Goal: Communication & Community: Answer question/provide support

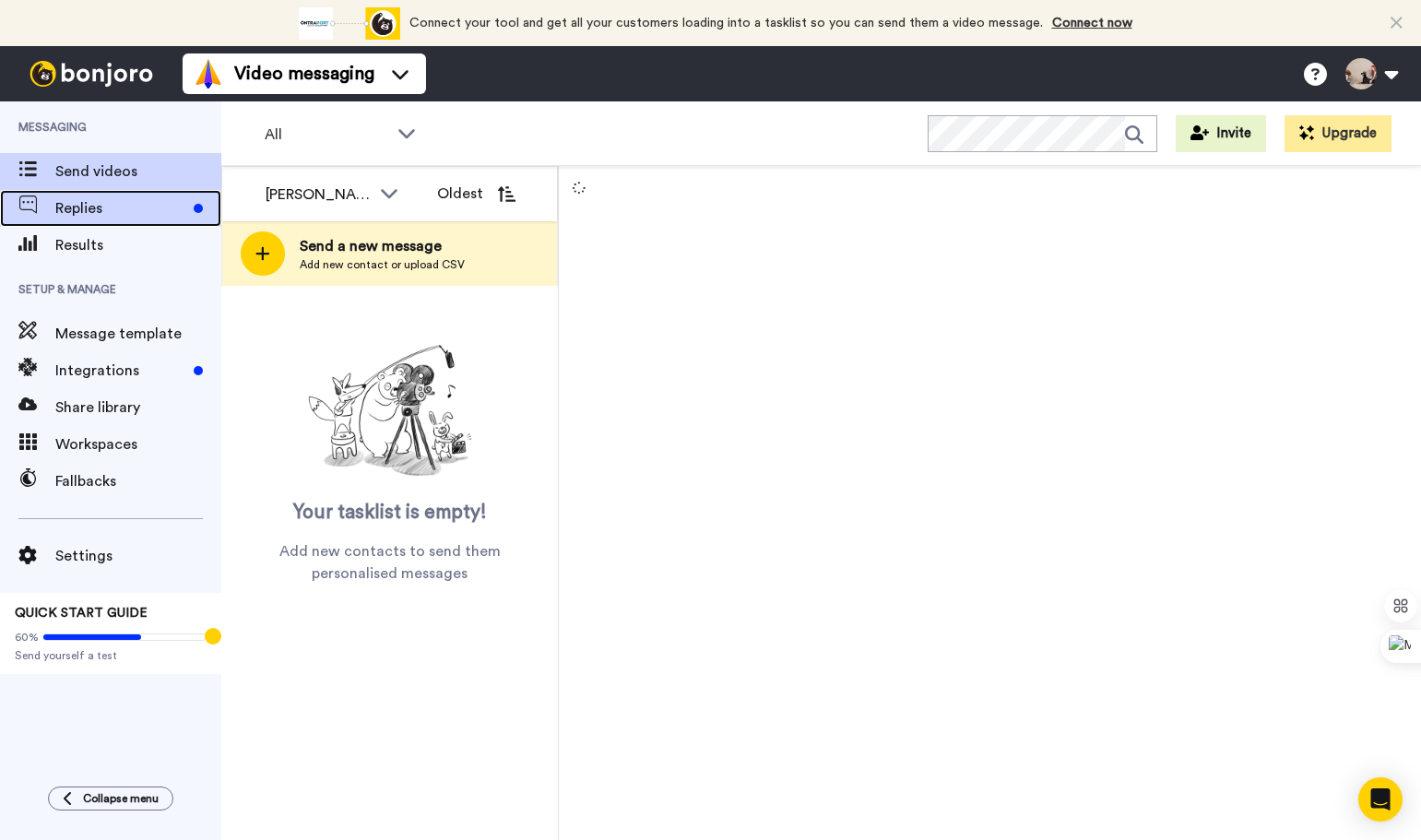
click at [108, 197] on div "Replies" at bounding box center [111, 208] width 222 height 37
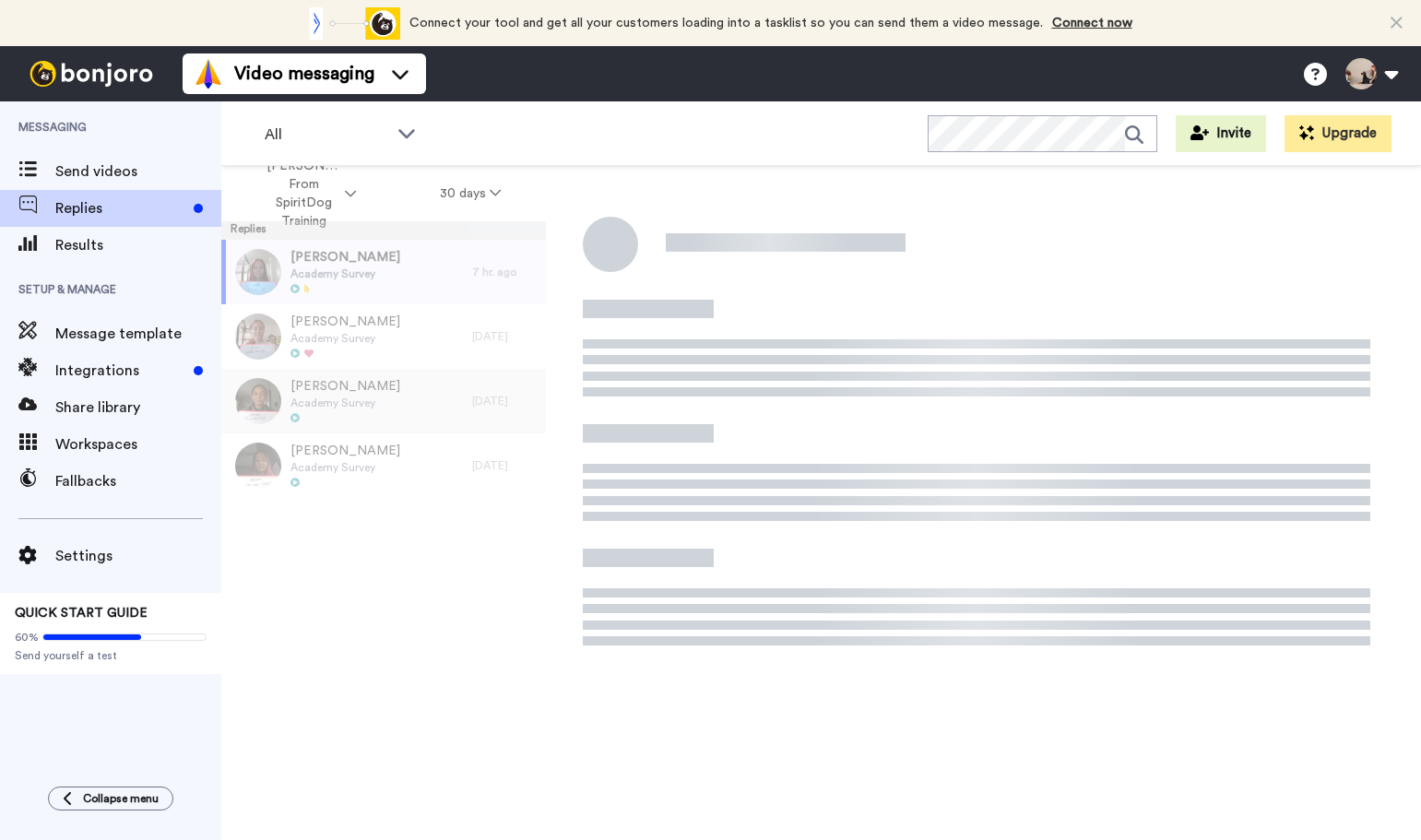
scroll to position [6, 0]
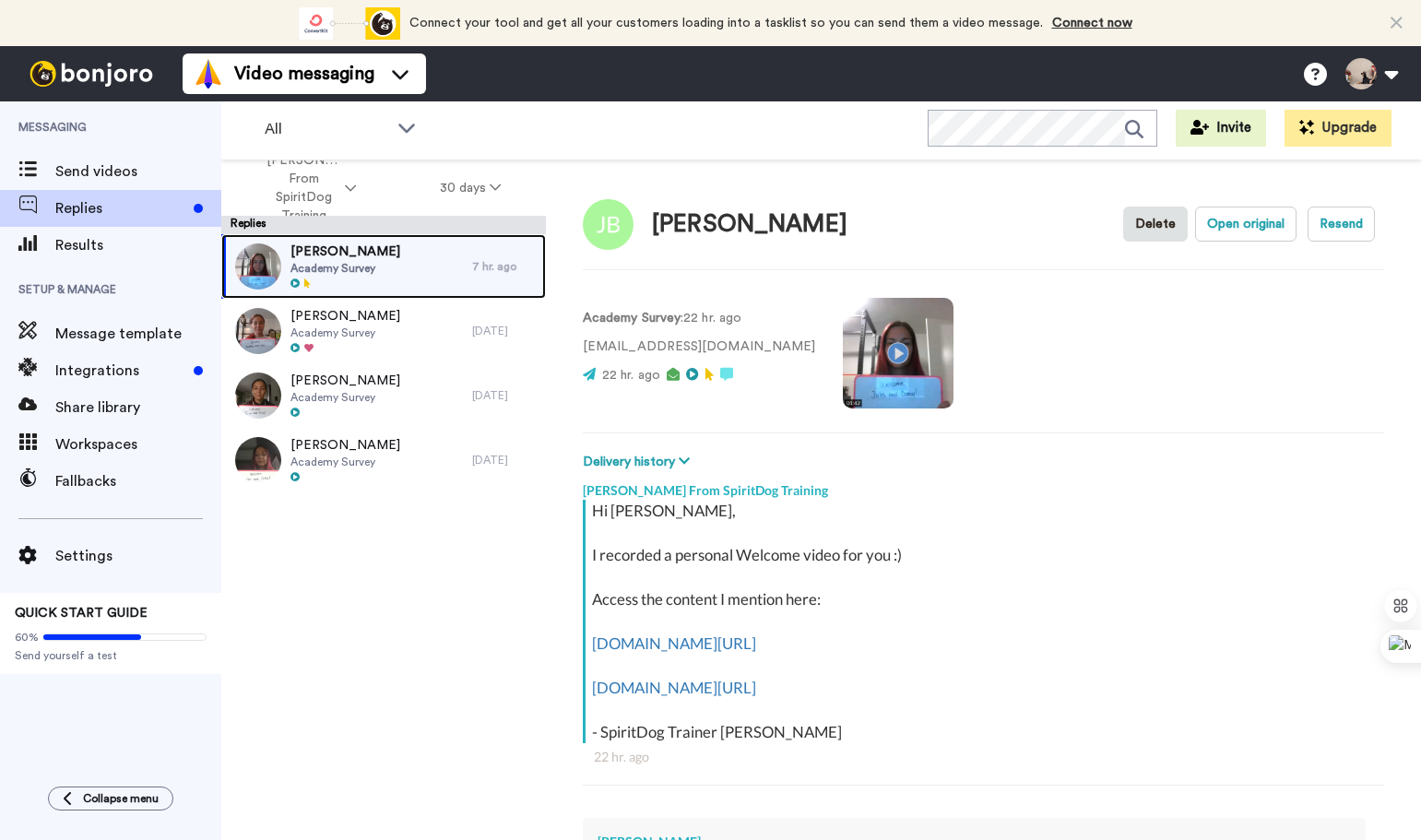
click at [391, 280] on div "Jules Brailey Academy Survey" at bounding box center [347, 267] width 250 height 65
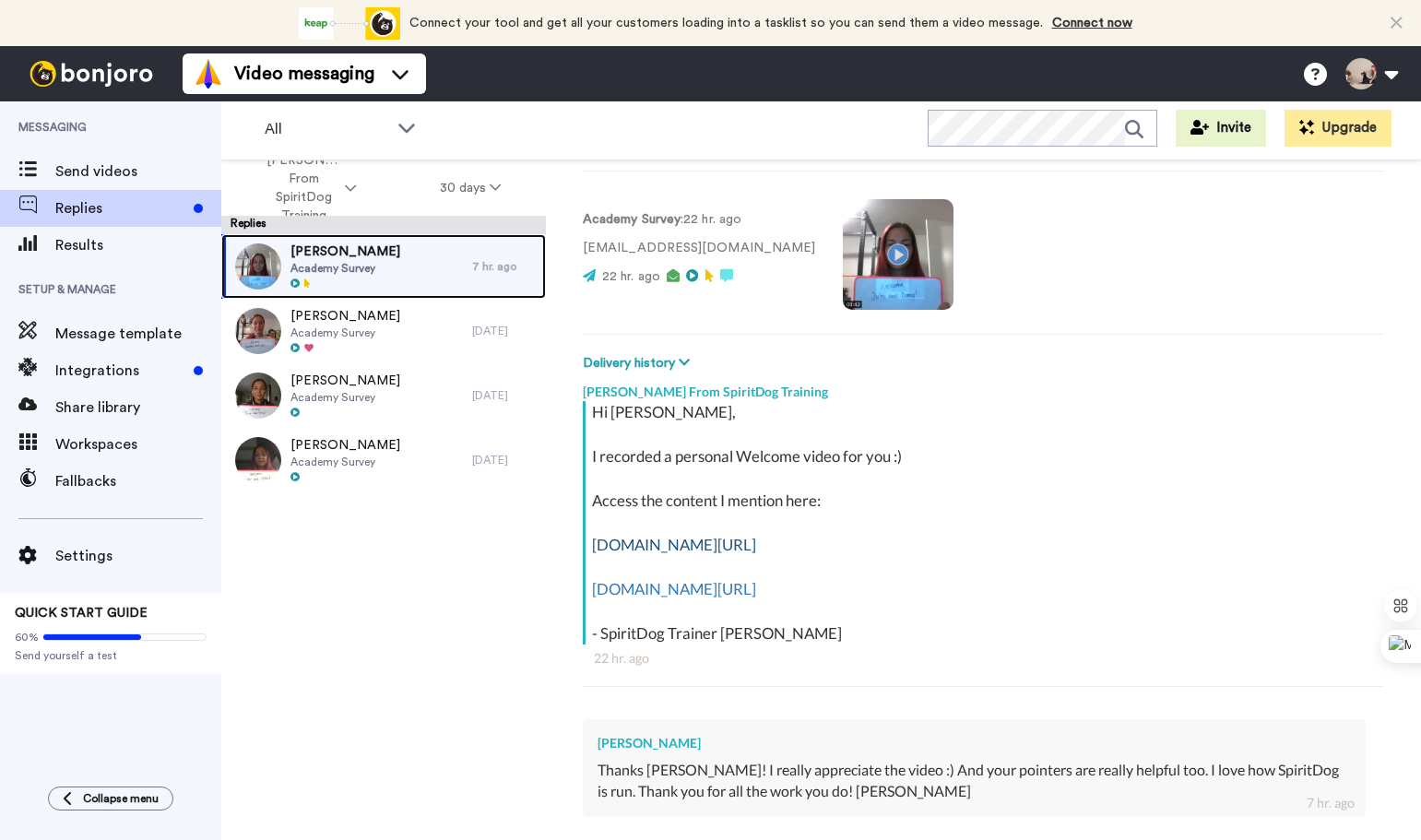
scroll to position [276, 0]
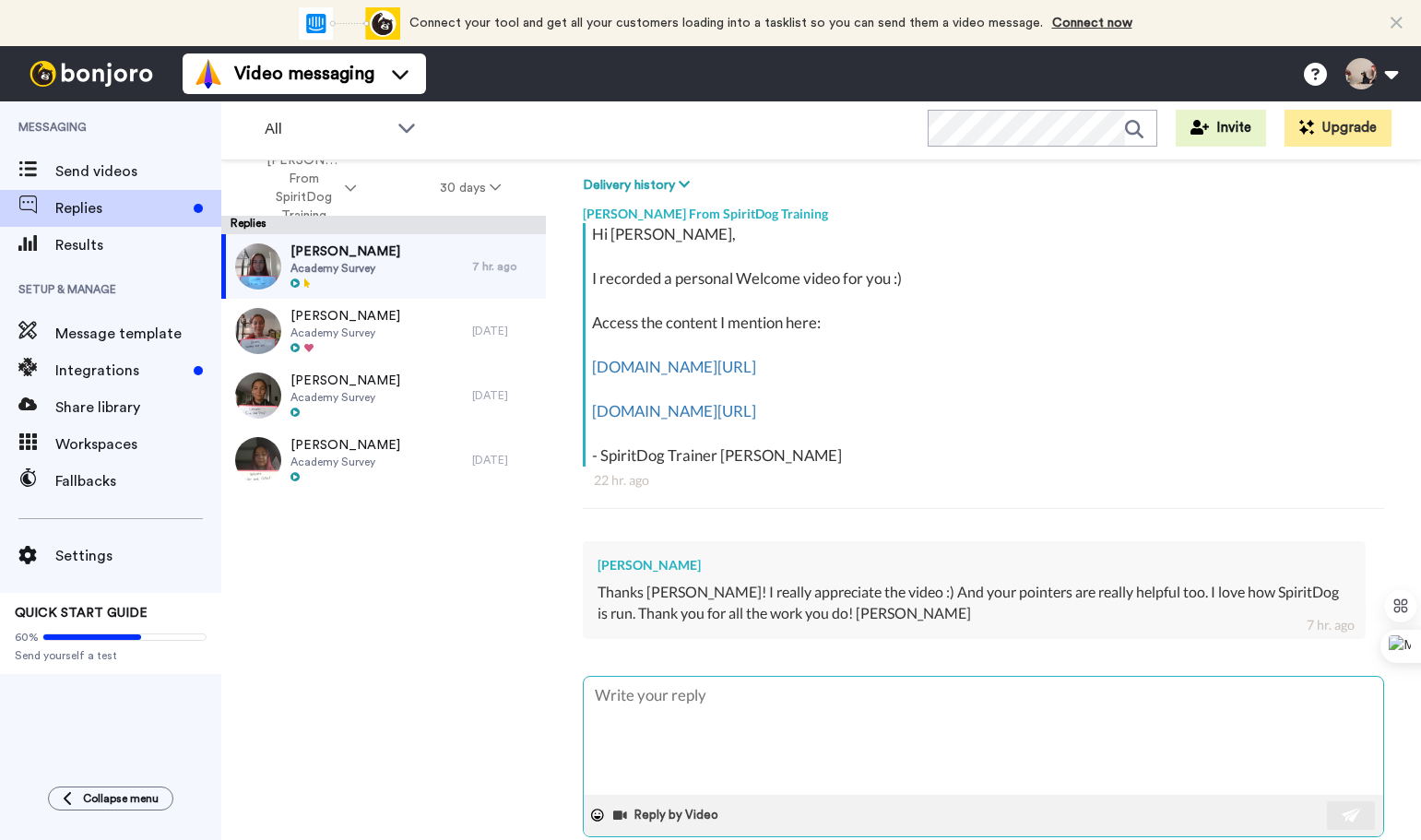
click at [940, 693] on textarea at bounding box center [983, 736] width 800 height 118
type textarea "x"
type textarea "H"
type textarea "x"
type textarea "Ha"
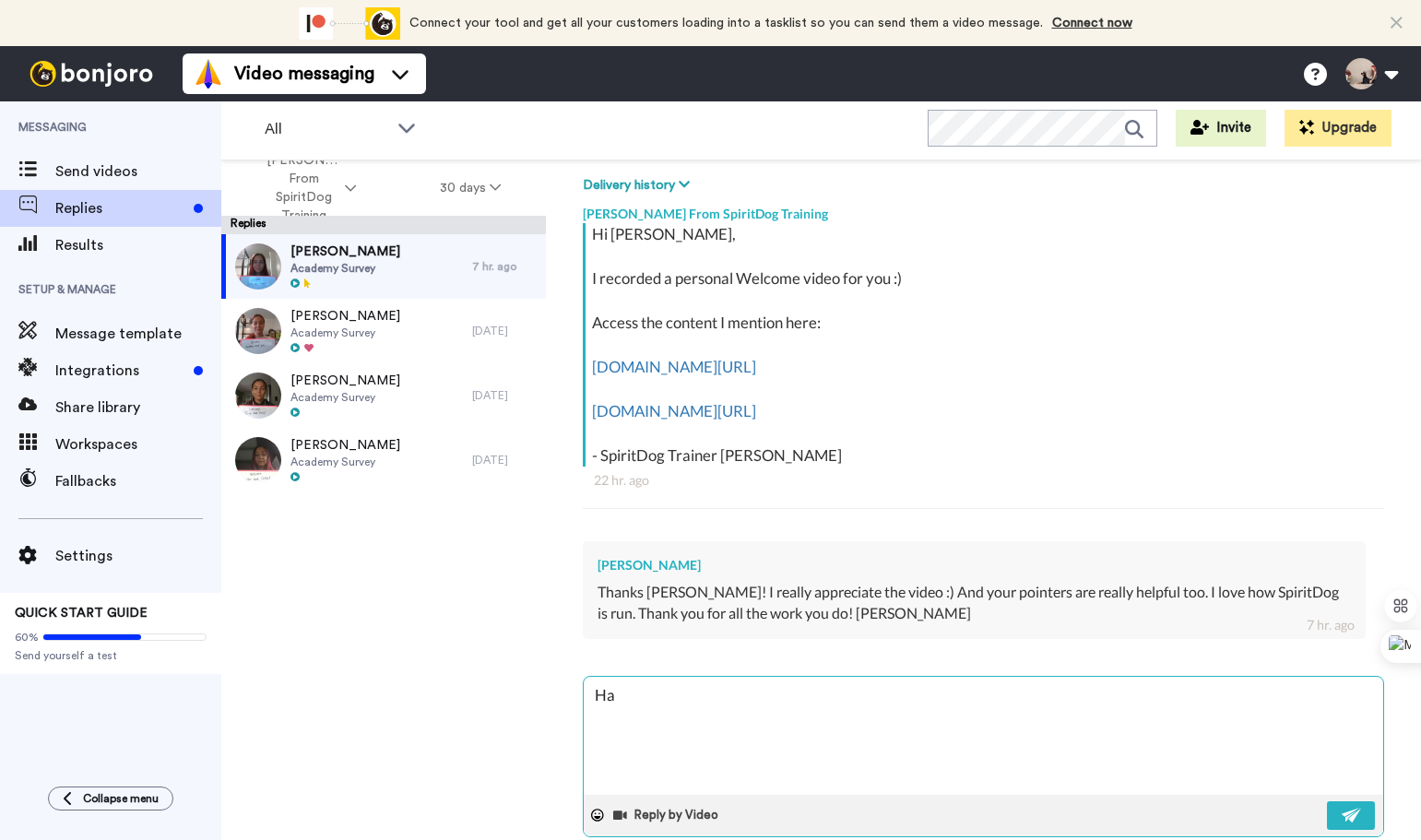
type textarea "x"
type textarea "Hap"
type textarea "x"
type textarea "Happ"
type textarea "x"
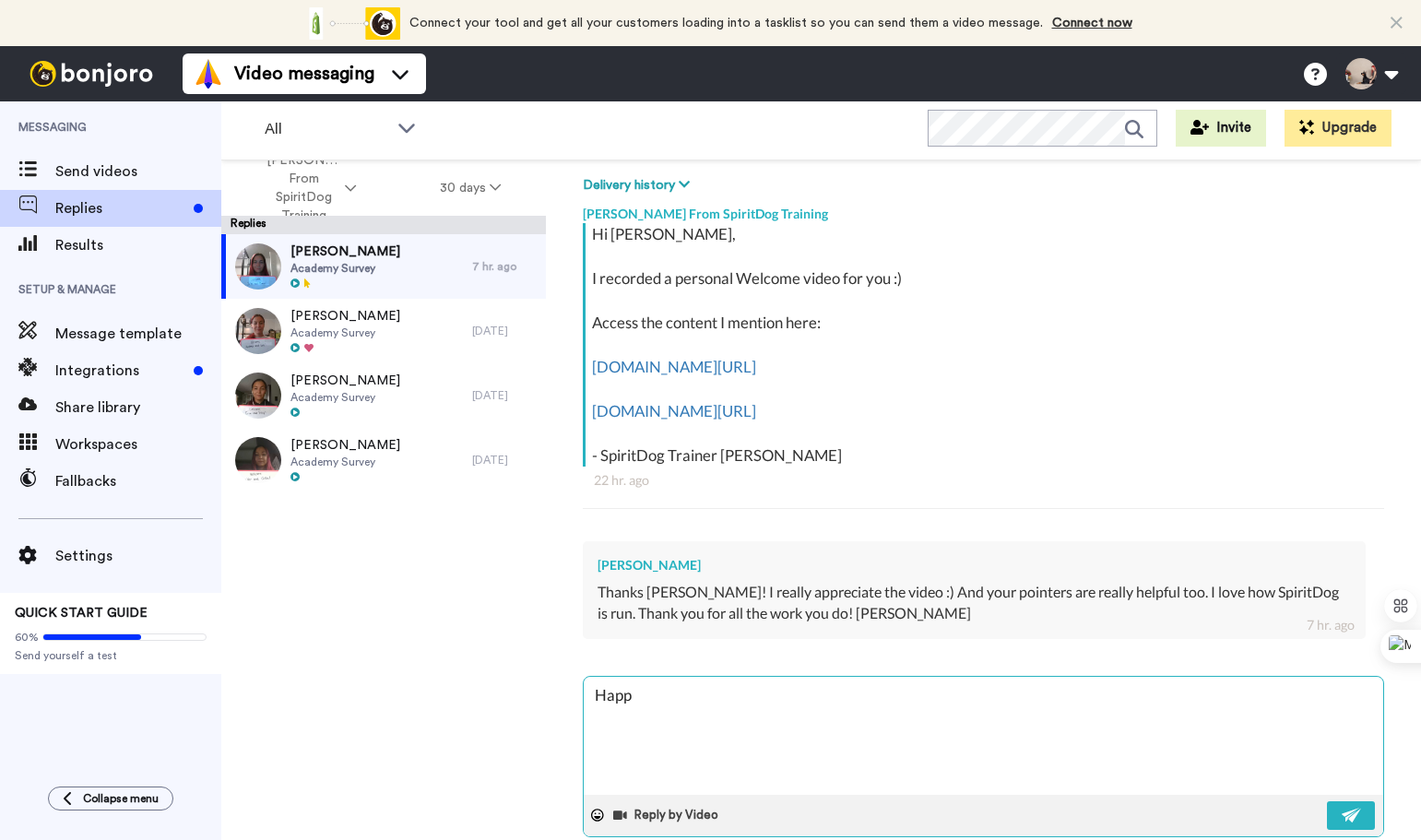
type textarea "Happt"
type textarea "x"
type textarea "Happ"
type textarea "x"
type textarea "Happy"
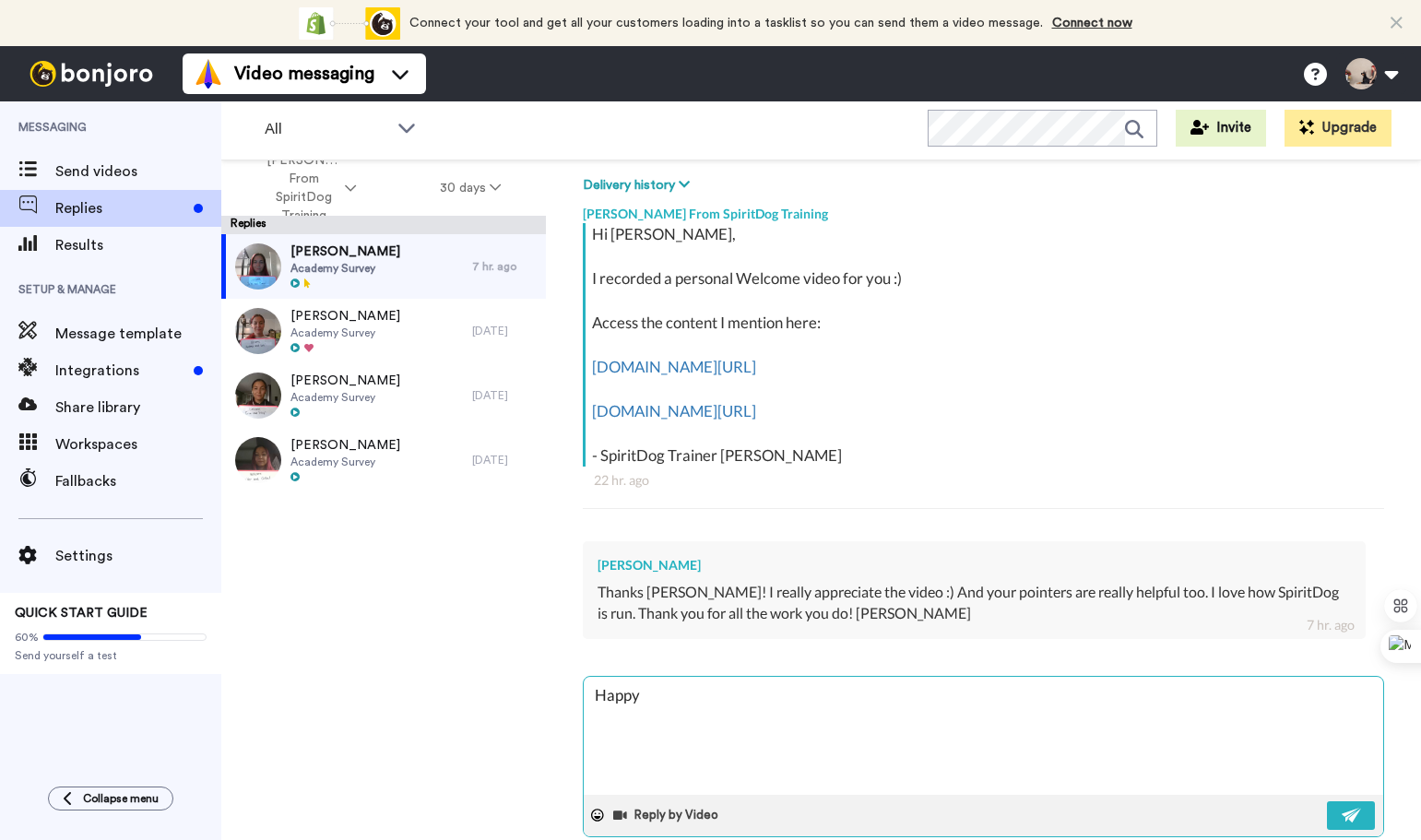
type textarea "x"
type textarea "Happy"
type textarea "x"
type textarea "Happy t"
type textarea "x"
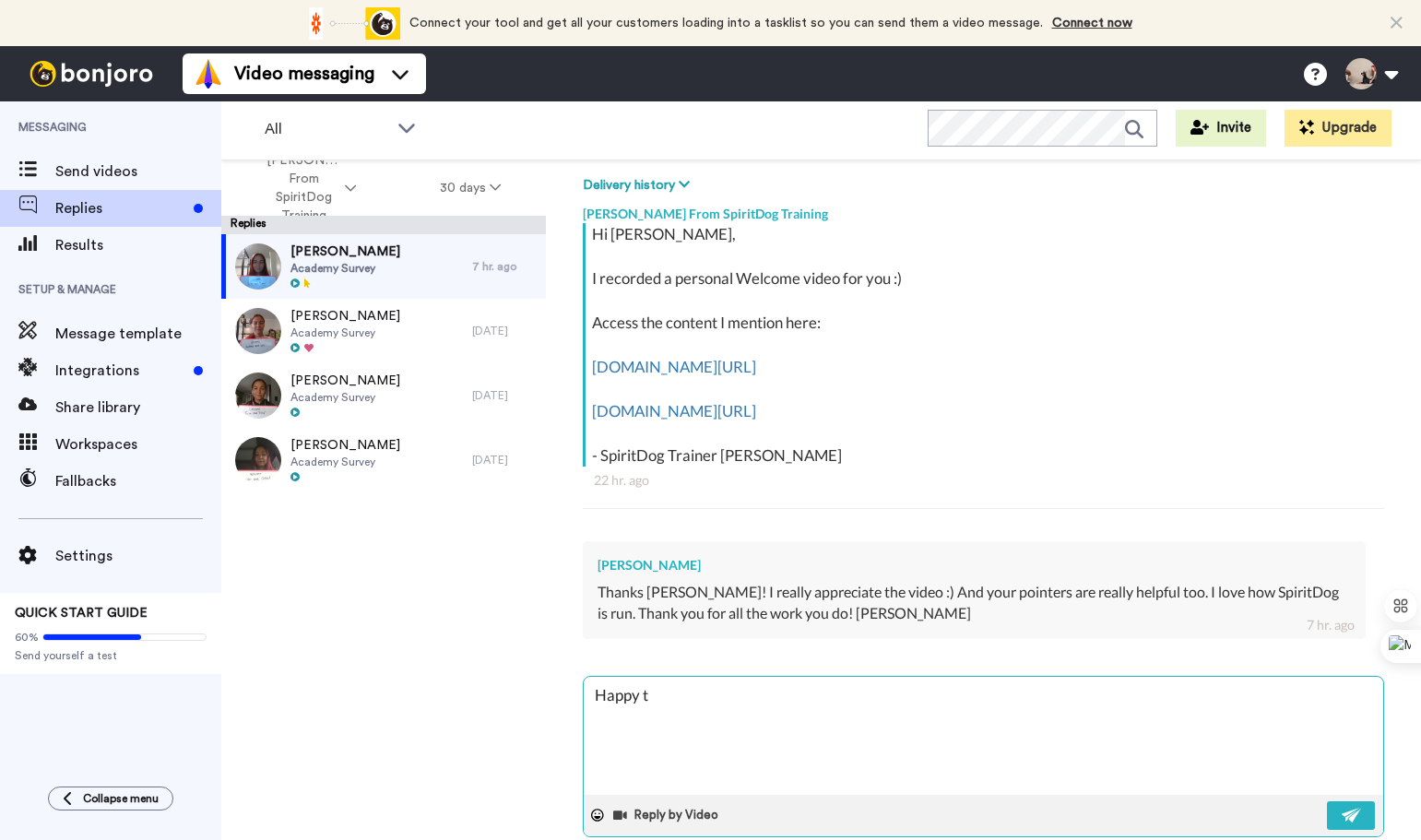
type textarea "Happy tr"
type textarea "x"
type textarea "Happy tra"
type textarea "x"
type textarea "Happy trai"
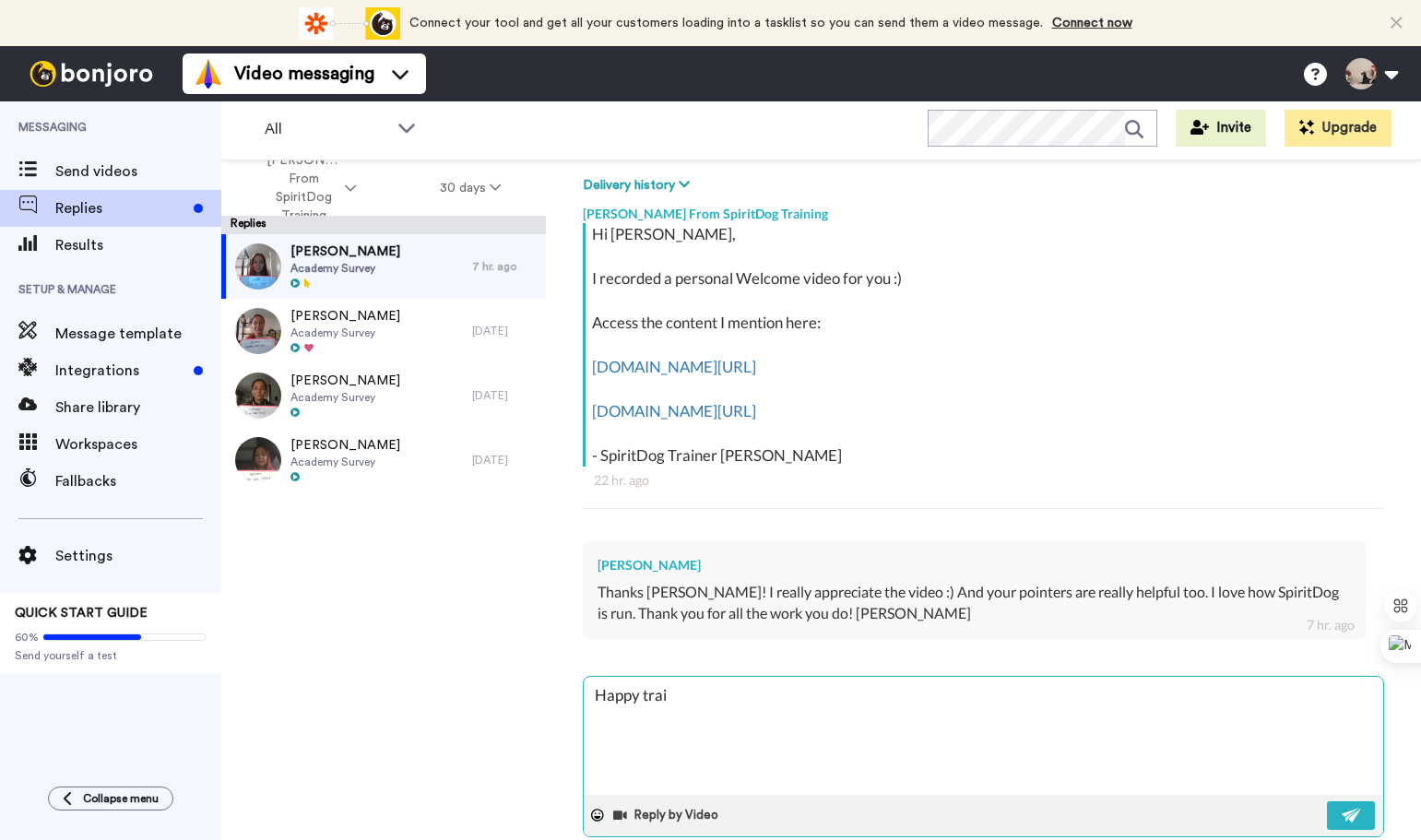
type textarea "x"
type textarea "Happy train"
type textarea "x"
type textarea "Happy traini"
type textarea "x"
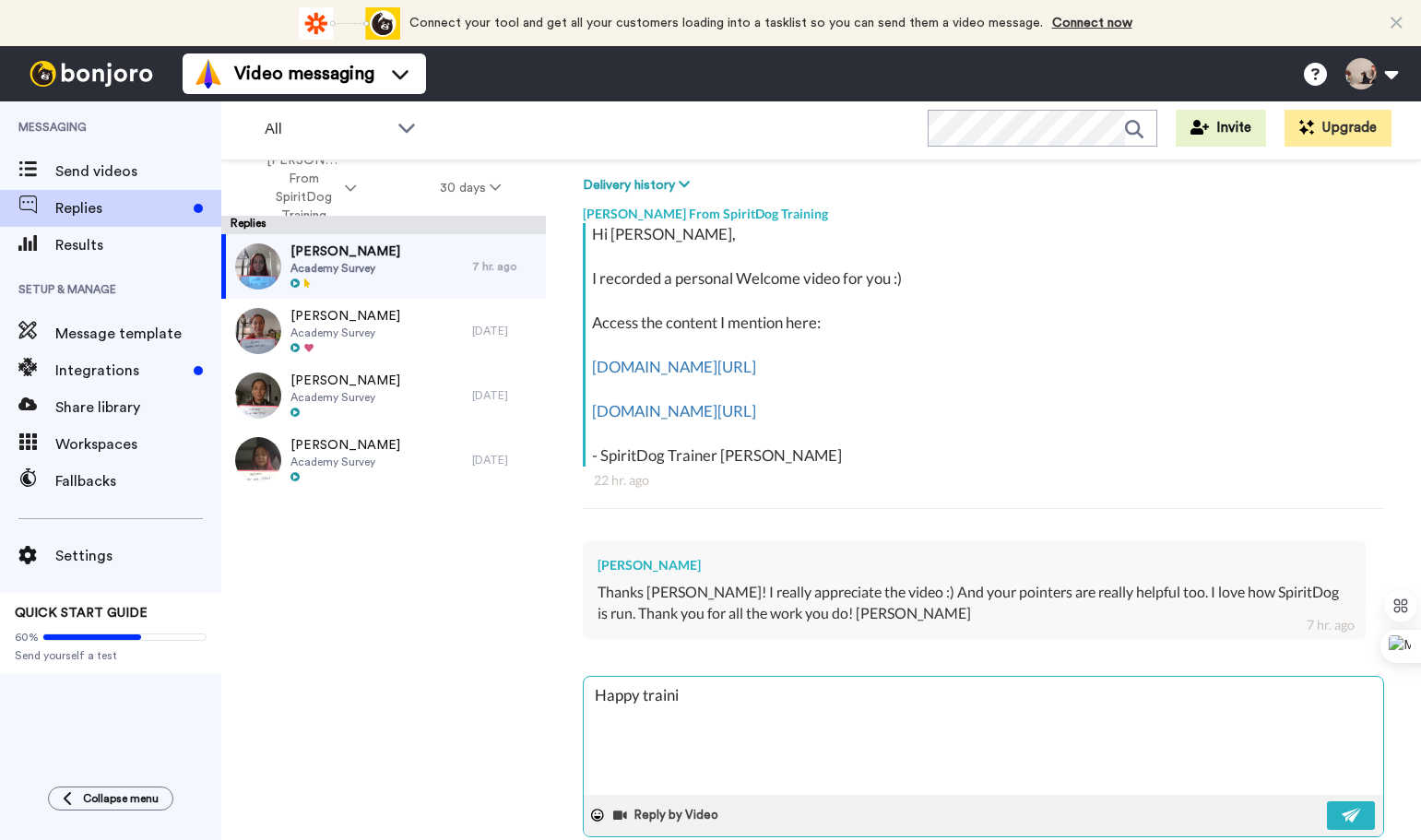
type textarea "Happy trainin"
type textarea "x"
type textarea "Happy training"
type textarea "x"
type textarea "Happy training!"
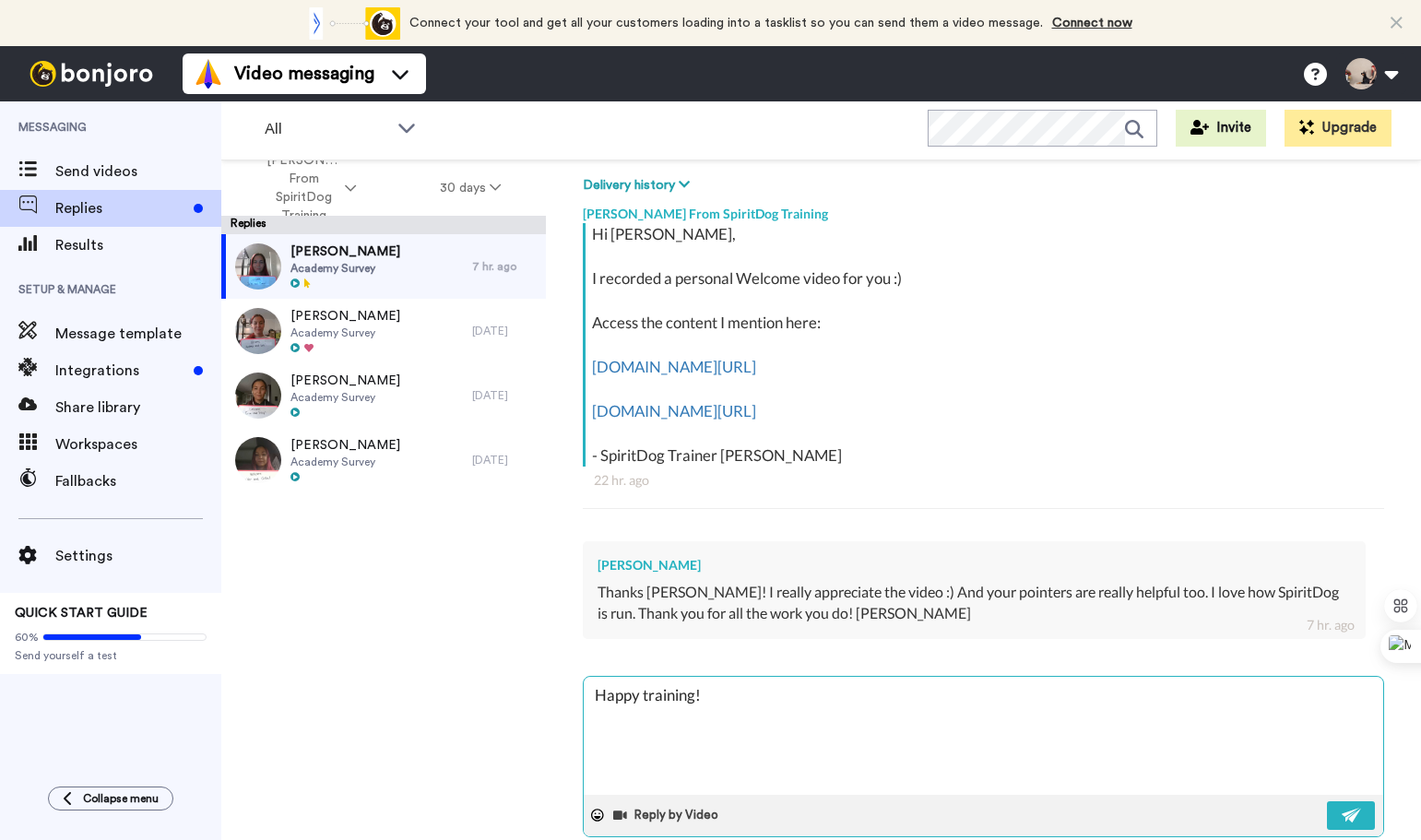
type textarea "x"
type textarea "Happy training!"
type textarea "x"
type textarea "Happy training! :"
type textarea "x"
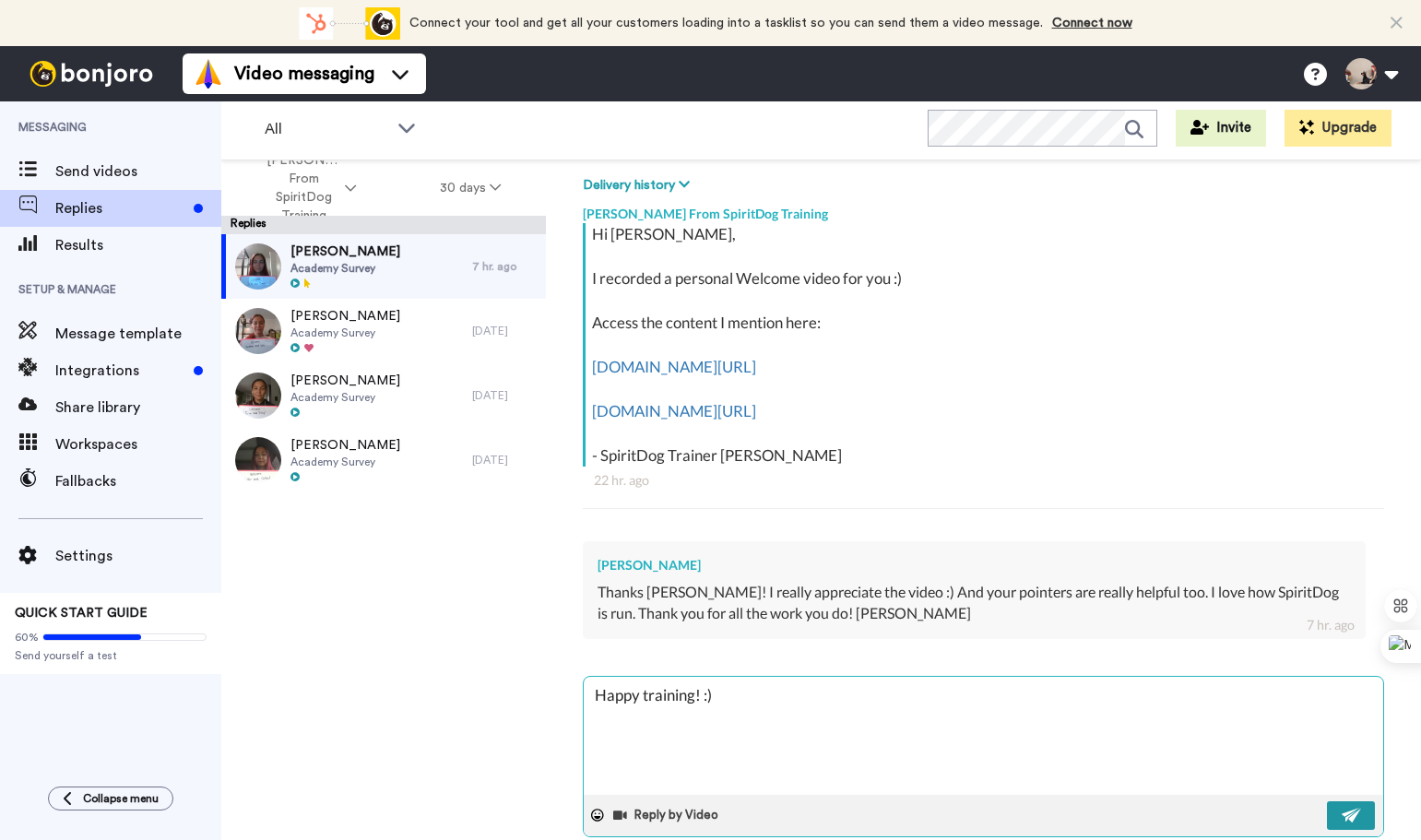
type textarea "Happy training! :)"
click at [1343, 815] on img at bounding box center [1351, 814] width 20 height 14
type textarea "x"
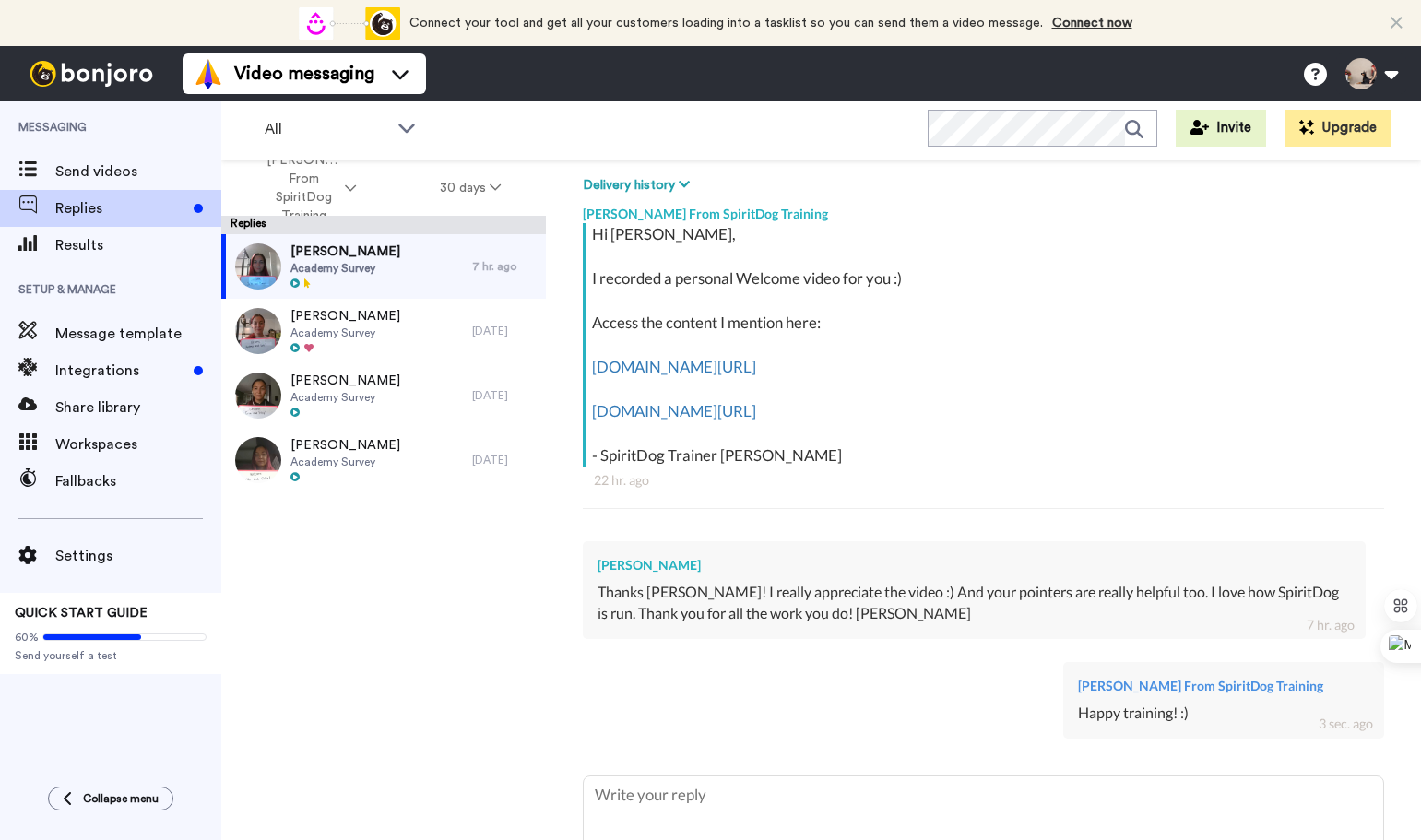
type textarea "x"
